Goal: Task Accomplishment & Management: Complete application form

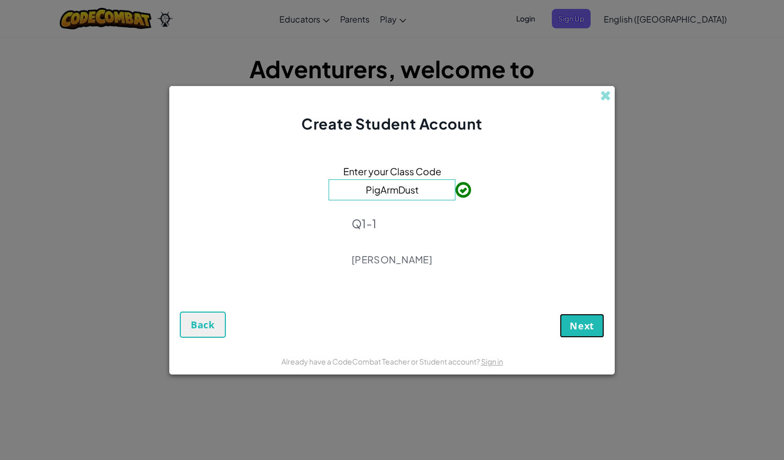
click at [578, 328] on span "Next" at bounding box center [582, 325] width 25 height 13
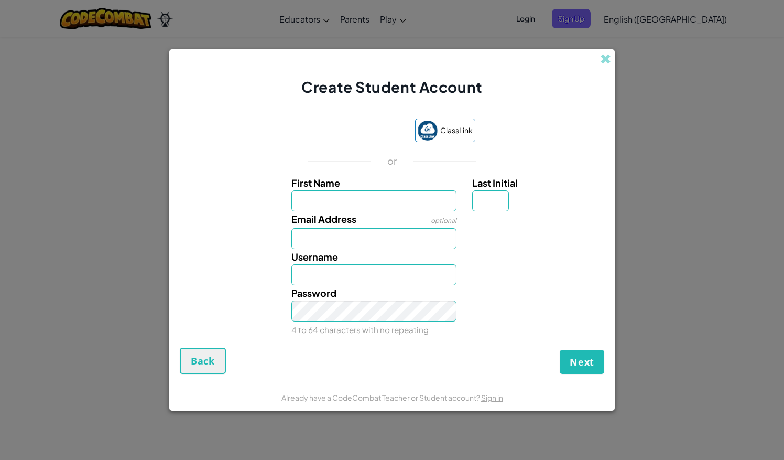
click at [375, 202] on input "First Name" at bounding box center [374, 200] width 166 height 21
click at [375, 204] on input "First Name" at bounding box center [374, 200] width 166 height 21
click at [442, 133] on span "ClassLink" at bounding box center [456, 130] width 32 height 15
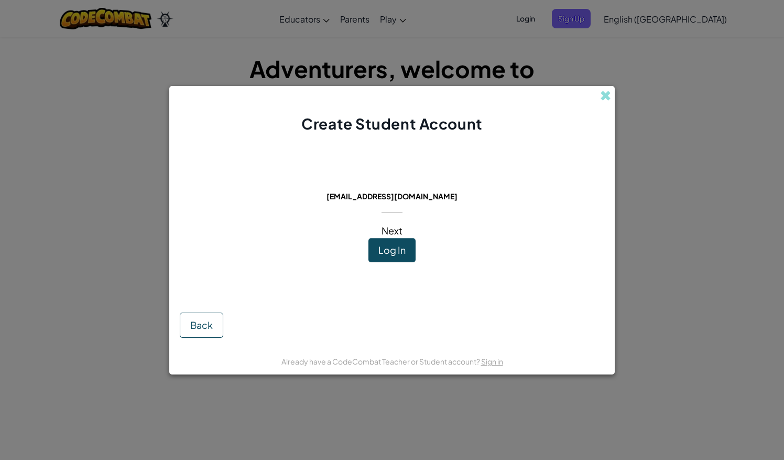
click at [384, 255] on span "Log In" at bounding box center [391, 250] width 27 height 12
